Goal: Information Seeking & Learning: Learn about a topic

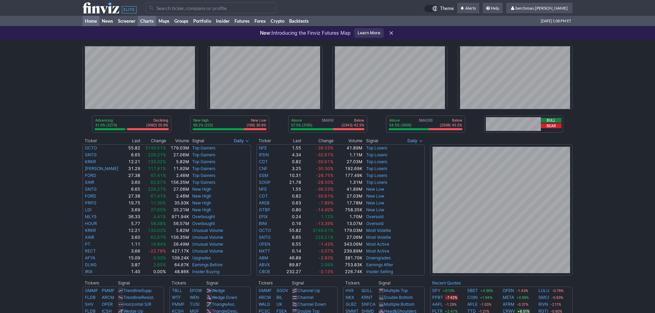
click at [146, 18] on link "Charts" at bounding box center [147, 21] width 18 height 10
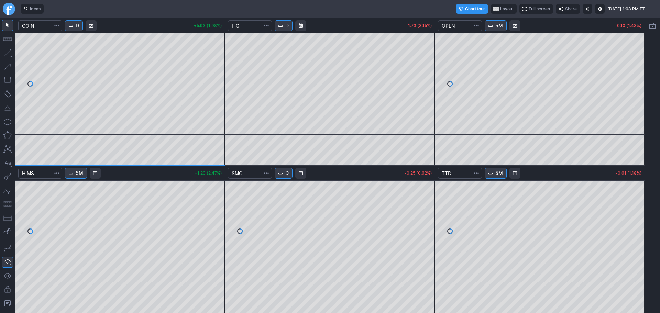
click at [83, 27] on button "D" at bounding box center [74, 25] width 18 height 11
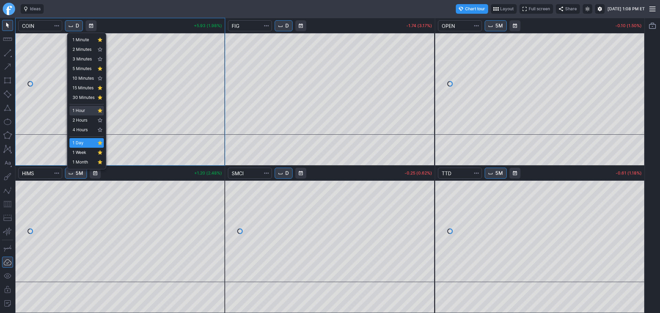
click at [90, 112] on span "1 Hour" at bounding box center [84, 110] width 22 height 7
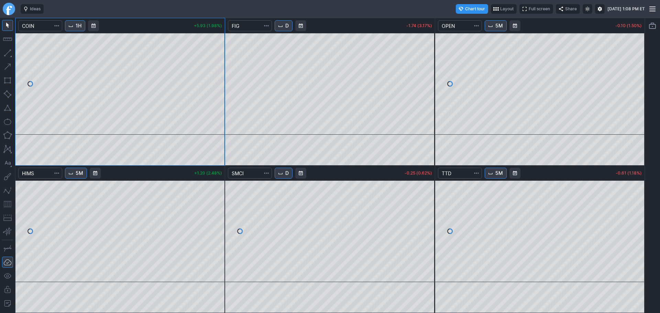
click at [78, 24] on span "1H" at bounding box center [79, 25] width 6 height 7
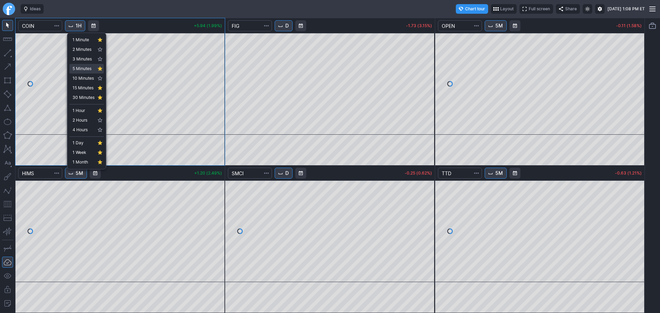
click at [80, 65] on link "5 Minutes" at bounding box center [86, 69] width 34 height 10
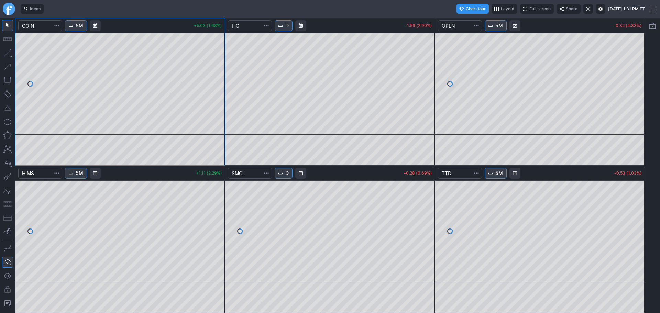
click at [9, 8] on link "Finviz.com" at bounding box center [9, 9] width 12 height 12
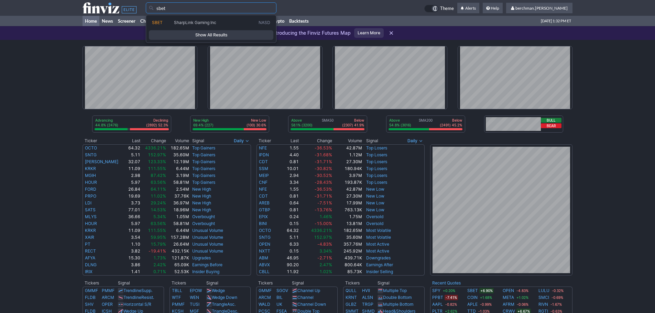
click at [184, 20] on span "SharpLink Gaming Inc" at bounding box center [195, 22] width 42 height 5
type input "SBET"
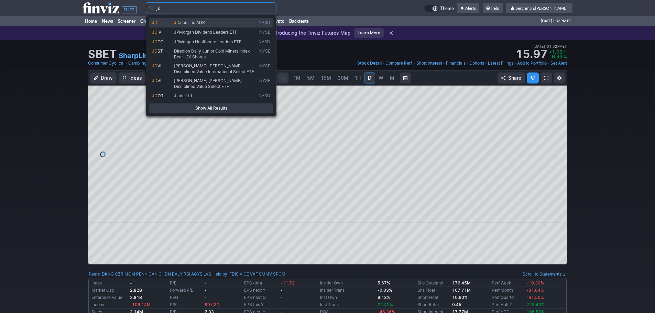
click at [202, 21] on span ".com Inc ADR" at bounding box center [192, 22] width 26 height 5
type input "JD"
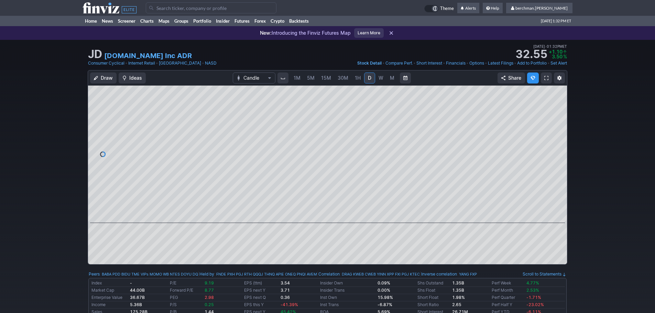
click at [311, 78] on span "5M" at bounding box center [311, 78] width 8 height 6
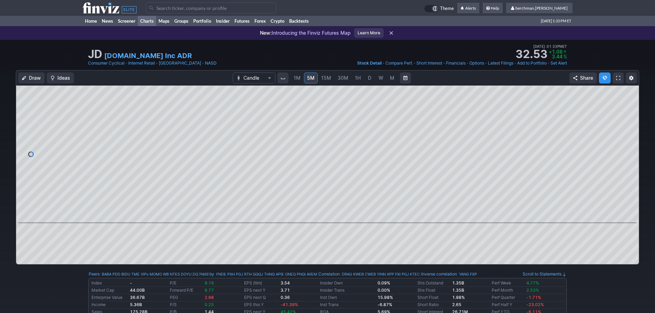
click at [153, 19] on link "Charts" at bounding box center [147, 21] width 18 height 10
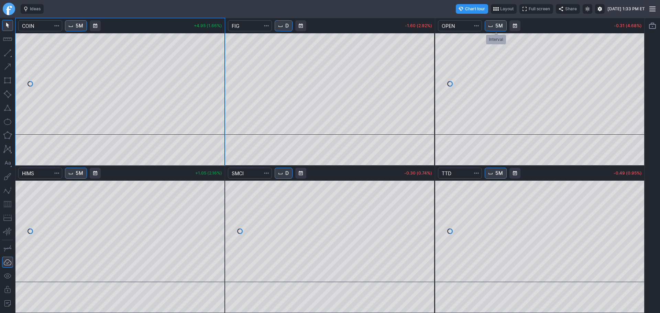
click at [498, 29] on span "5M" at bounding box center [499, 25] width 8 height 7
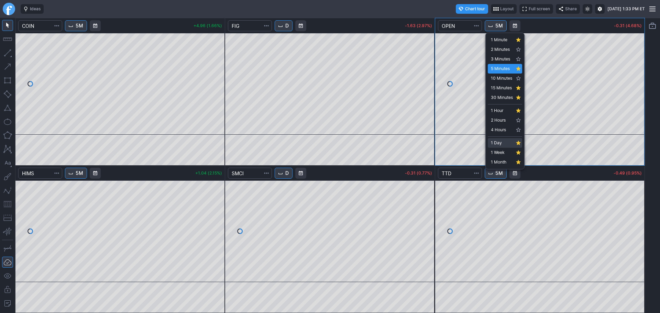
click at [497, 142] on span "1 Day" at bounding box center [502, 143] width 22 height 7
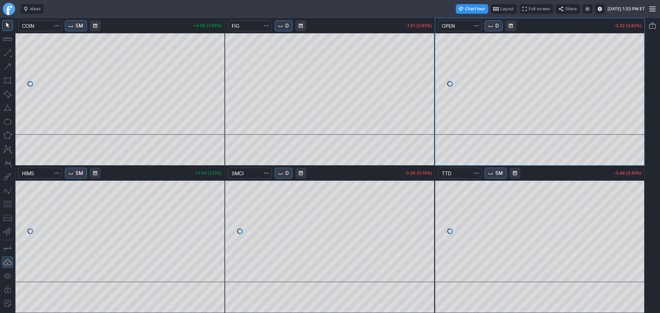
click at [489, 25] on span "Interval" at bounding box center [490, 25] width 5 height 5
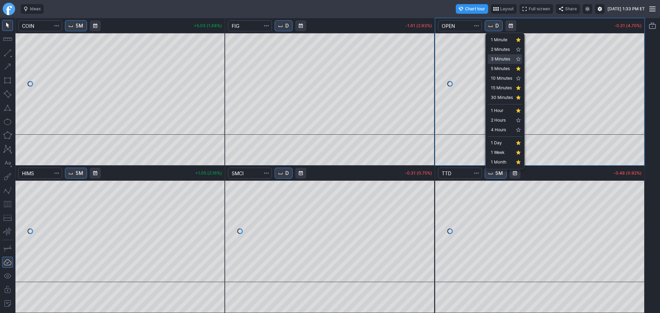
click at [502, 58] on span "3 Minutes" at bounding box center [502, 59] width 22 height 7
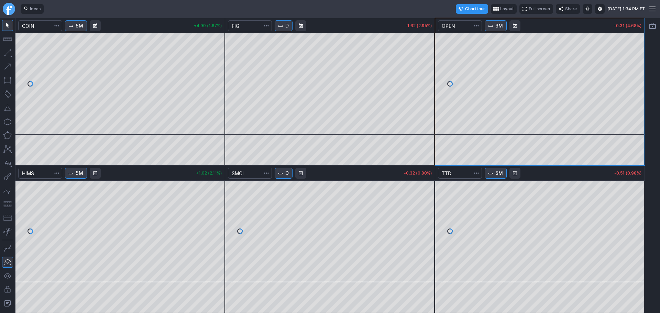
click at [5, 9] on link "Finviz.com" at bounding box center [9, 9] width 12 height 12
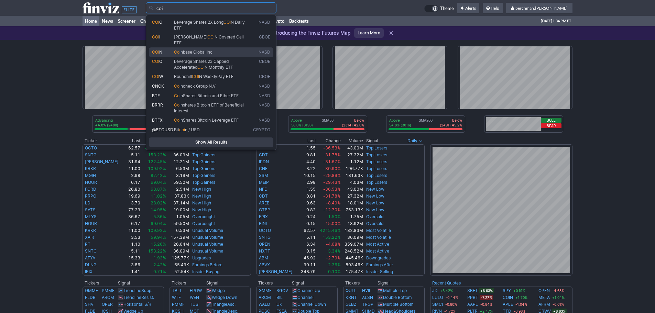
click at [182, 49] on span "nbase Global Inc" at bounding box center [196, 51] width 32 height 5
type input "COIN"
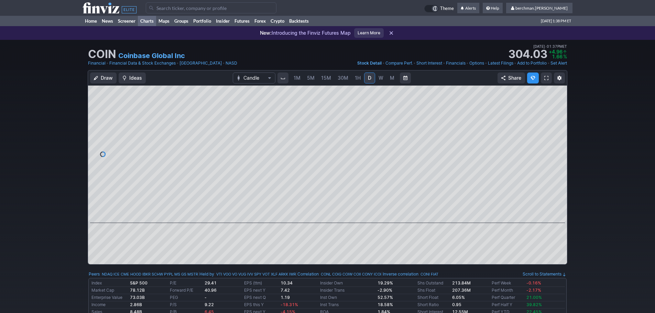
click at [147, 20] on link "Charts" at bounding box center [147, 21] width 18 height 10
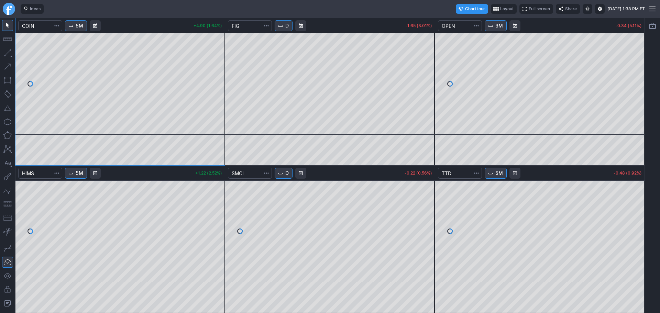
click at [12, 7] on link "Finviz.com" at bounding box center [9, 9] width 12 height 12
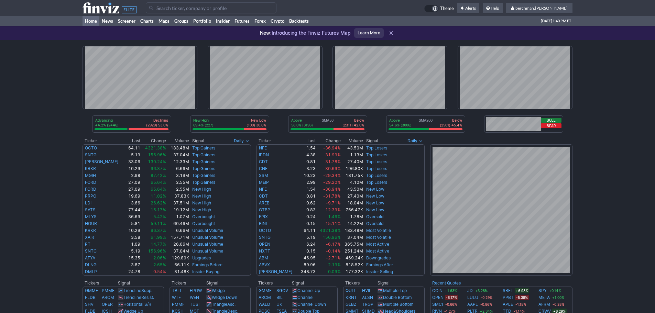
click at [168, 10] on input "Search" at bounding box center [211, 7] width 131 height 11
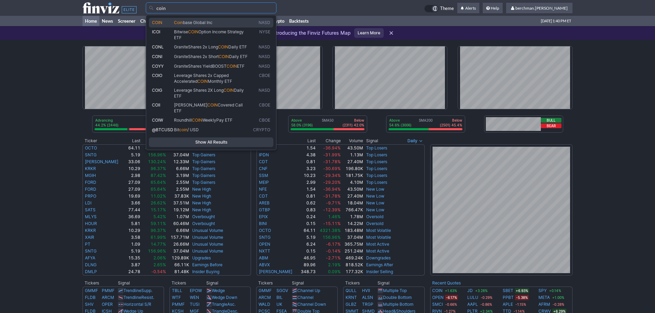
click at [174, 27] on link "COIN Coin base Global Inc NASD" at bounding box center [211, 23] width 124 height 10
type input "COIN"
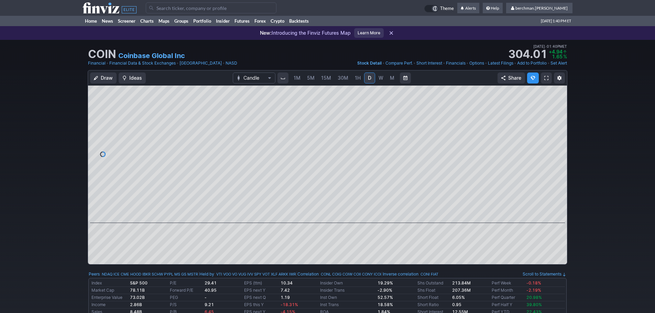
click at [310, 79] on span "5M" at bounding box center [311, 78] width 8 height 6
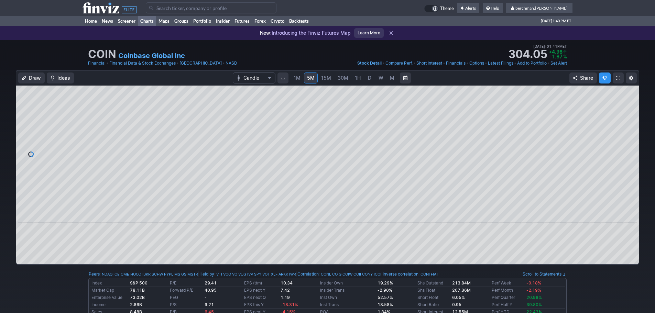
click at [151, 22] on link "Charts" at bounding box center [147, 21] width 18 height 10
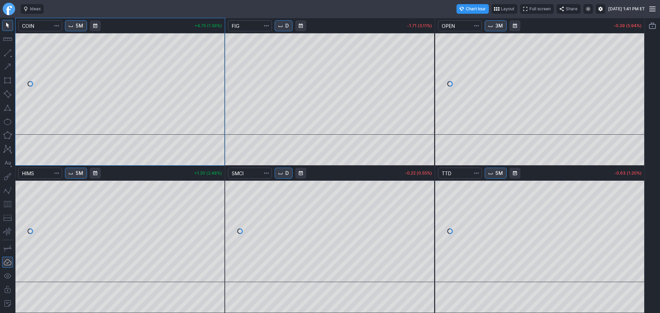
click at [492, 30] on button "3M" at bounding box center [496, 25] width 22 height 11
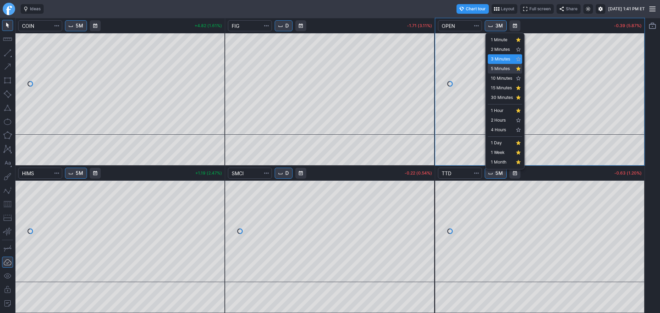
click at [500, 69] on span "5 Minutes" at bounding box center [502, 68] width 22 height 7
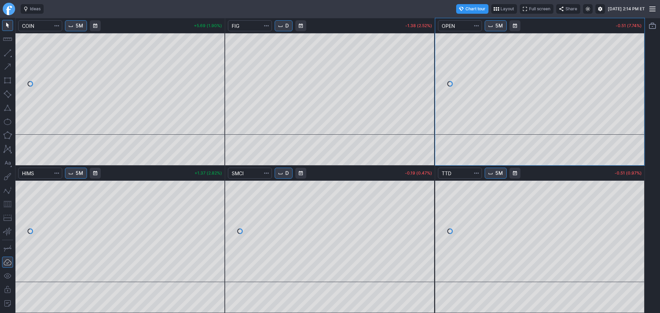
click at [498, 175] on span "5M" at bounding box center [499, 173] width 8 height 7
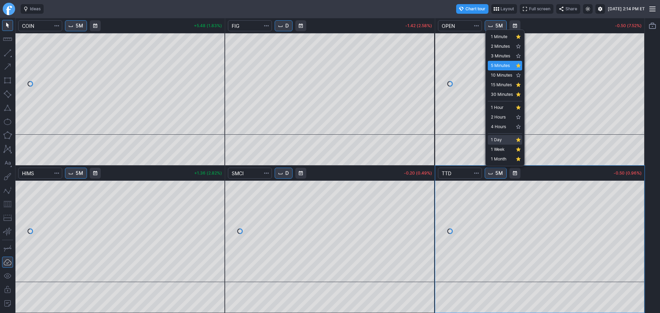
click at [507, 140] on span "1 Day" at bounding box center [502, 139] width 22 height 7
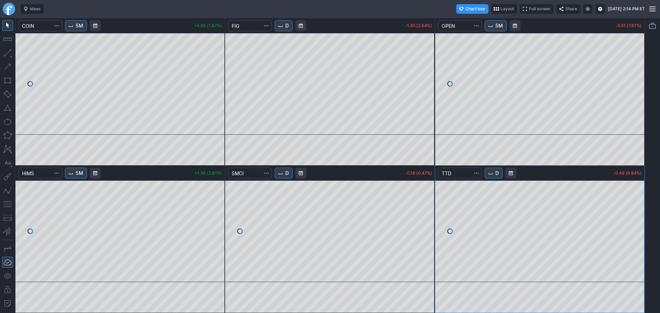
click at [497, 177] on button "D" at bounding box center [494, 173] width 18 height 11
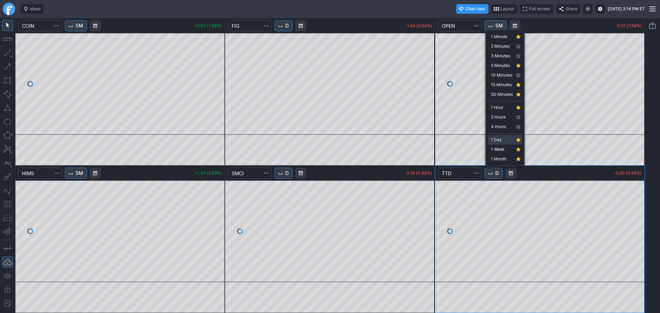
click at [495, 141] on span "1 Day" at bounding box center [502, 139] width 22 height 7
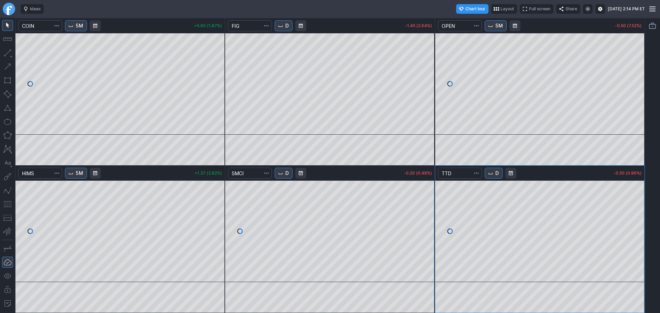
click at [489, 28] on span "Interval" at bounding box center [490, 25] width 5 height 5
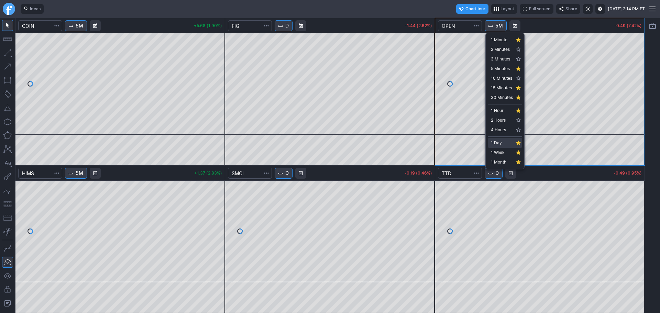
click at [505, 143] on span "1 Day" at bounding box center [502, 143] width 22 height 7
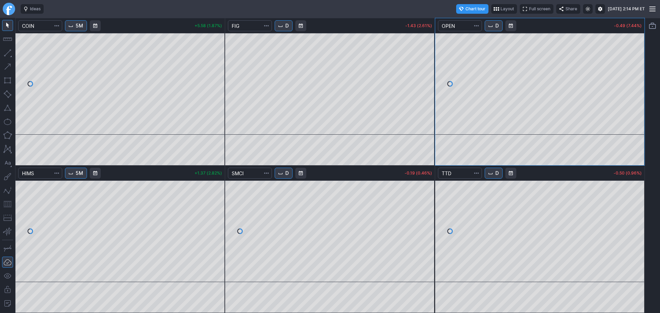
click at [500, 29] on button "D" at bounding box center [494, 25] width 18 height 11
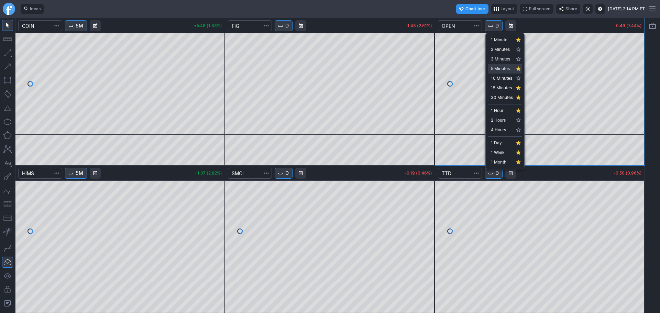
click at [504, 70] on span "5 Minutes" at bounding box center [502, 68] width 22 height 7
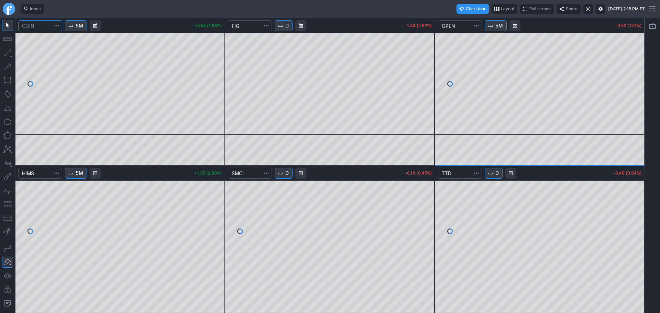
click at [51, 24] on input "Search" at bounding box center [40, 25] width 44 height 11
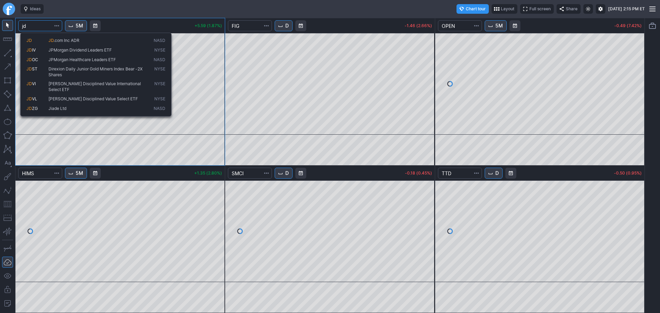
type input "jd"
click at [61, 41] on span ".com Inc ADR" at bounding box center [67, 40] width 26 height 5
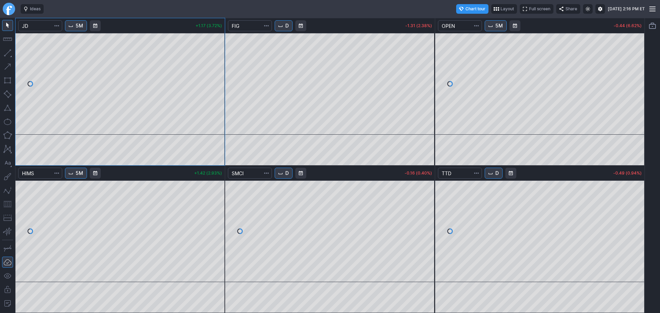
click at [71, 174] on span "Interval" at bounding box center [70, 172] width 5 height 5
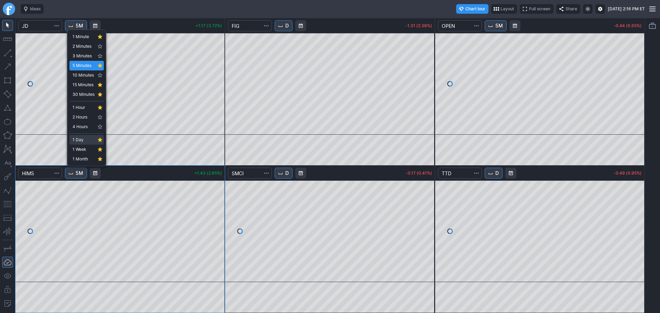
click at [83, 142] on span "1 Day" at bounding box center [84, 139] width 22 height 7
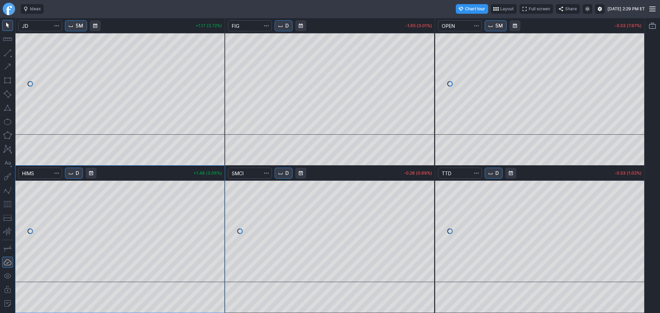
click at [488, 26] on span "Interval" at bounding box center [490, 25] width 5 height 5
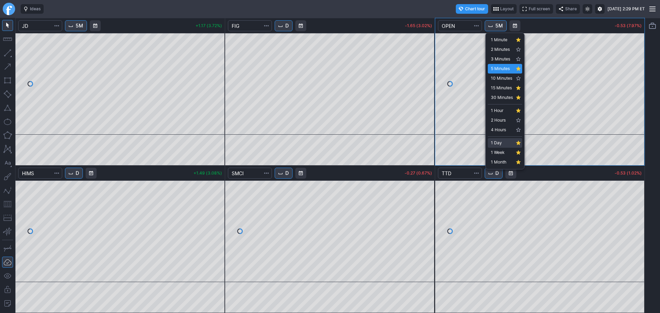
click at [499, 140] on span "1 Day" at bounding box center [502, 143] width 22 height 7
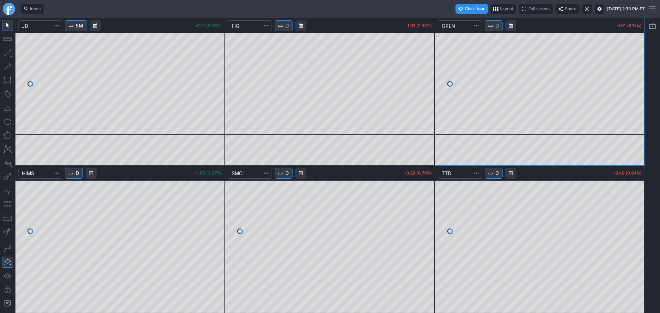
click at [494, 30] on button "D" at bounding box center [494, 25] width 18 height 11
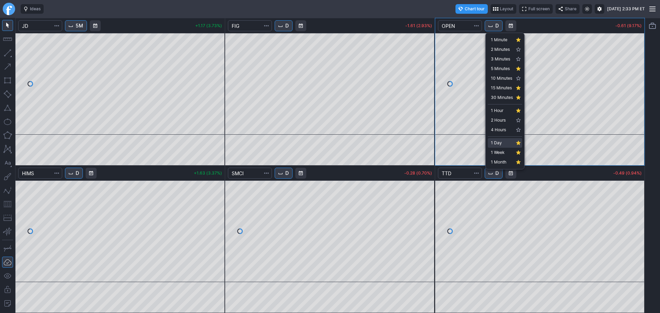
click at [499, 142] on span "1 Day" at bounding box center [502, 143] width 22 height 7
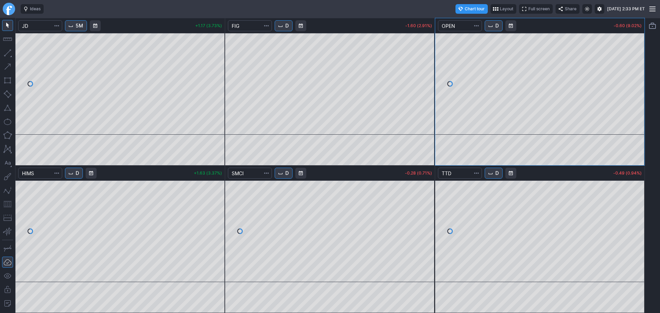
click at [497, 25] on span "D" at bounding box center [496, 25] width 3 height 7
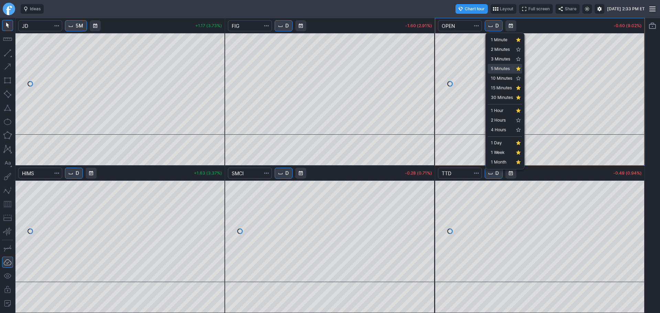
click at [498, 69] on span "5 Minutes" at bounding box center [502, 68] width 22 height 7
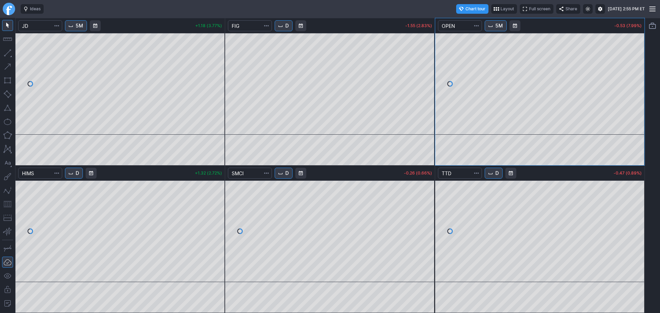
click at [496, 26] on span "5M" at bounding box center [499, 25] width 8 height 7
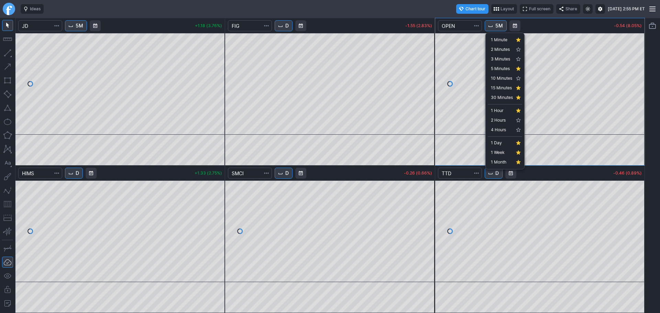
click at [650, 87] on div at bounding box center [330, 156] width 660 height 313
